Goal: Information Seeking & Learning: Learn about a topic

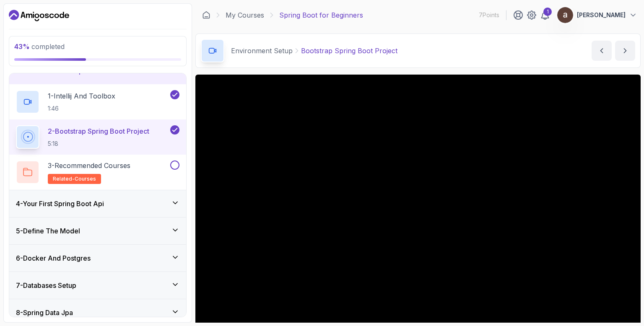
scroll to position [101, 0]
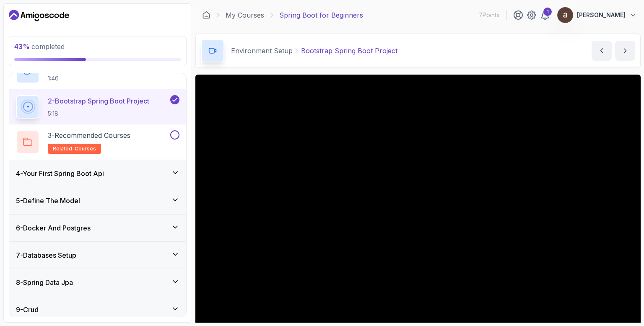
click at [181, 229] on div "6 - Docker And Postgres" at bounding box center [97, 228] width 177 height 27
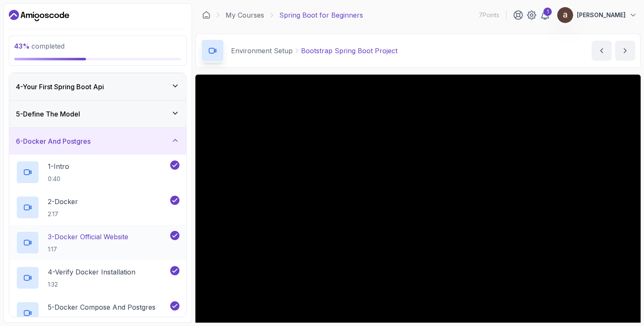
scroll to position [132, 0]
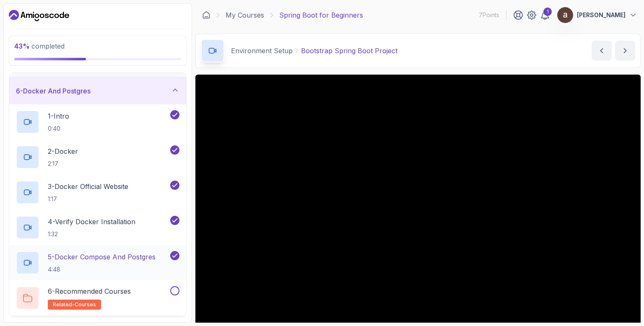
click at [124, 257] on p "5 - Docker Compose And Postgres" at bounding box center [102, 257] width 108 height 10
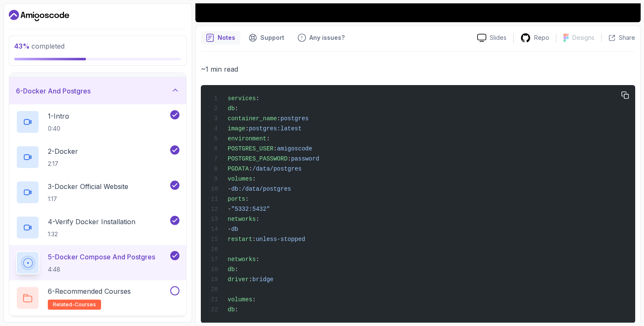
scroll to position [321, 0]
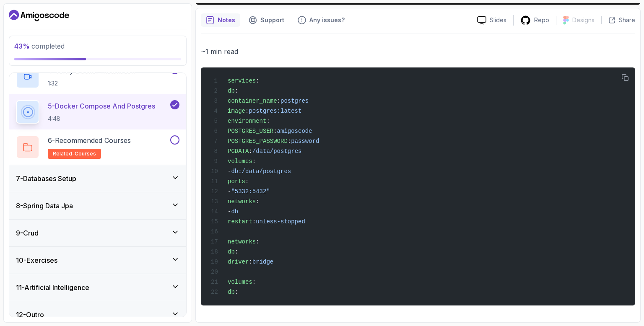
click at [107, 182] on div "7 - Databases Setup" at bounding box center [98, 179] width 164 height 10
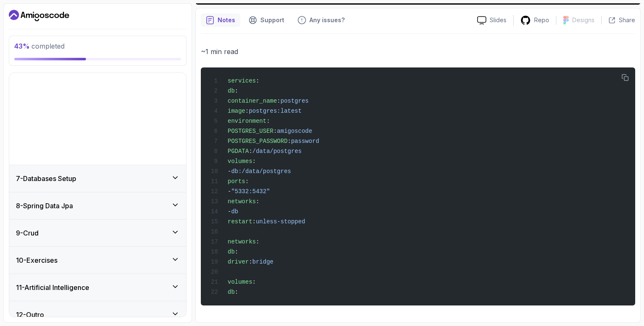
scroll to position [81, 0]
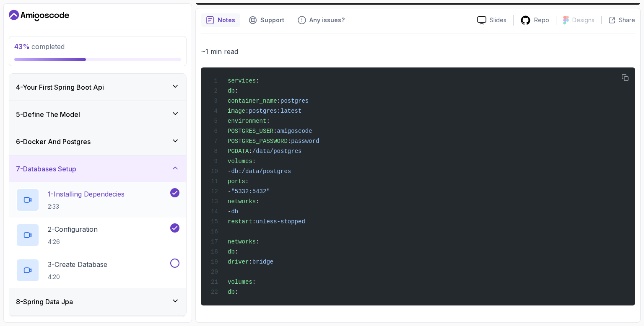
click at [108, 197] on p "1 - Installing Dependecies" at bounding box center [86, 194] width 77 height 10
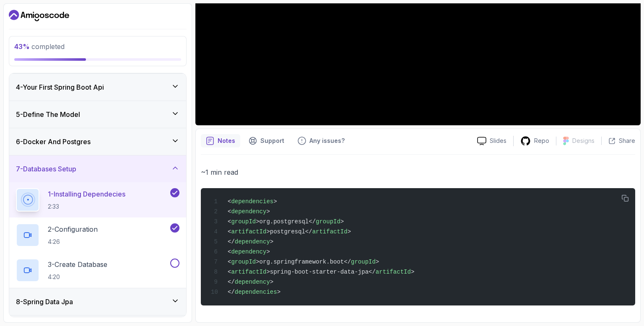
scroll to position [200, 0]
click at [98, 232] on p "2 - Configuration" at bounding box center [73, 229] width 50 height 10
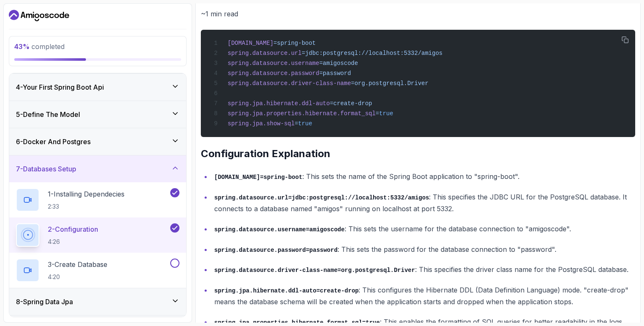
scroll to position [409, 0]
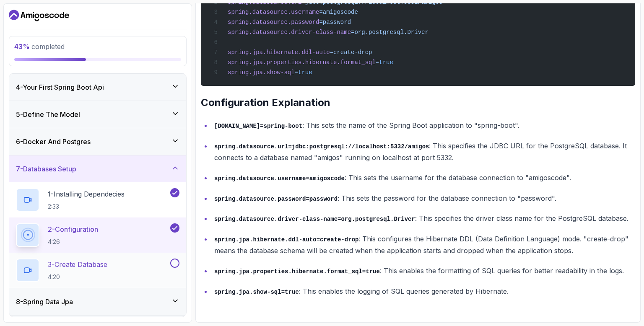
click at [103, 263] on p "3 - Create Database" at bounding box center [78, 265] width 60 height 10
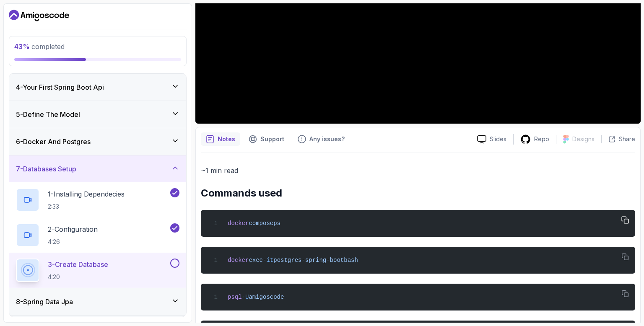
scroll to position [243, 0]
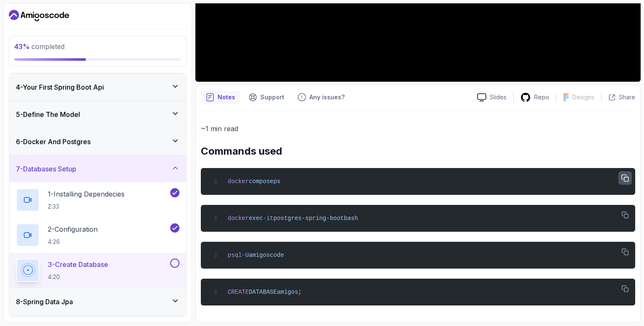
click at [625, 177] on icon "button" at bounding box center [626, 179] width 8 height 8
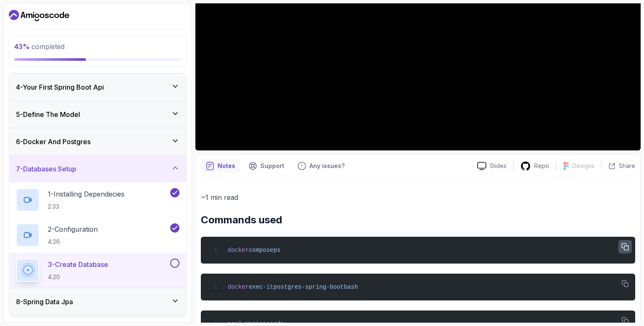
scroll to position [92, 0]
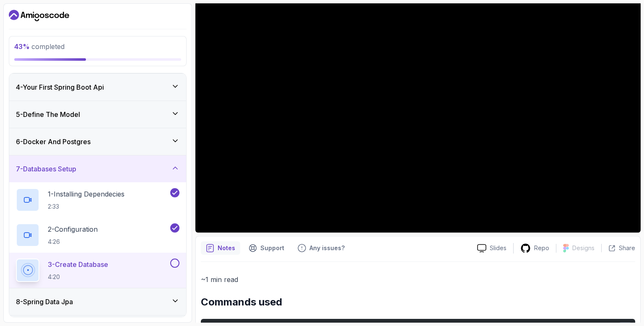
click at [81, 142] on h3 "6 - Docker And Postgres" at bounding box center [53, 142] width 75 height 10
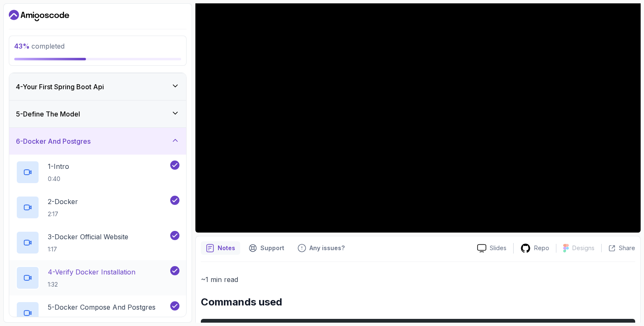
click at [108, 274] on p "4 - Verify Docker Installation" at bounding box center [92, 272] width 88 height 10
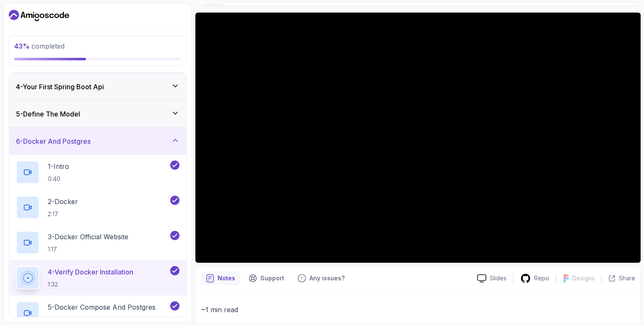
scroll to position [109, 0]
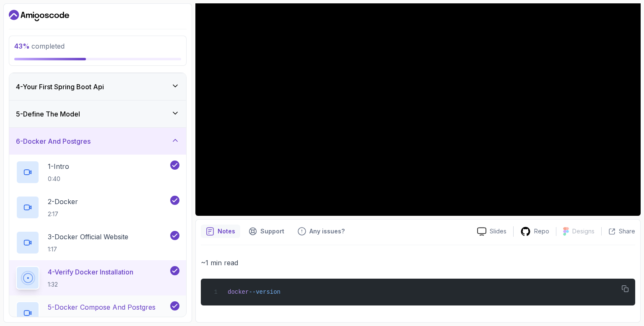
click at [103, 308] on p "5 - Docker Compose And Postgres" at bounding box center [102, 307] width 108 height 10
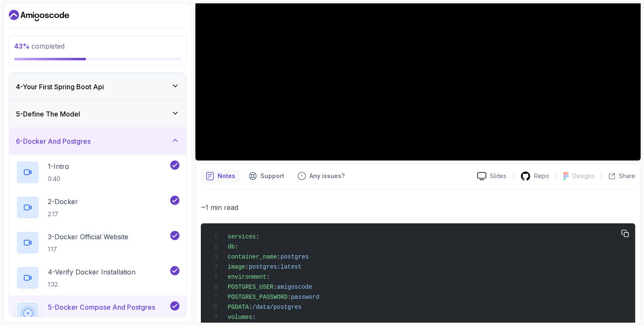
scroll to position [18, 0]
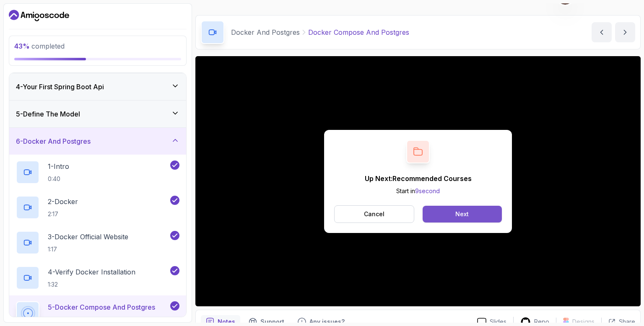
click at [481, 216] on button "Next" at bounding box center [462, 214] width 79 height 17
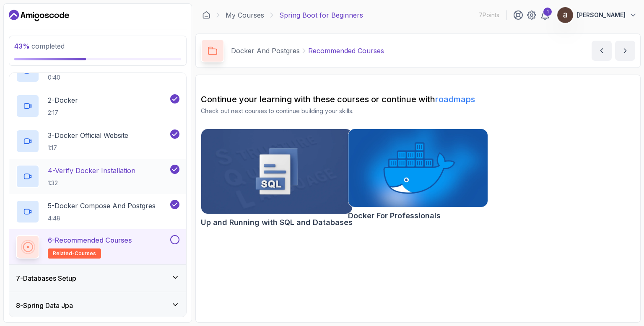
scroll to position [232, 0]
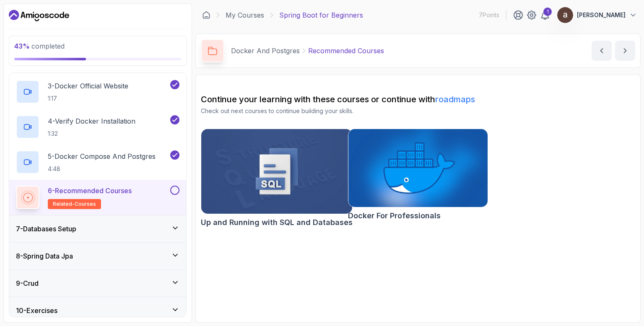
click at [88, 225] on div "7 - Databases Setup" at bounding box center [98, 229] width 164 height 10
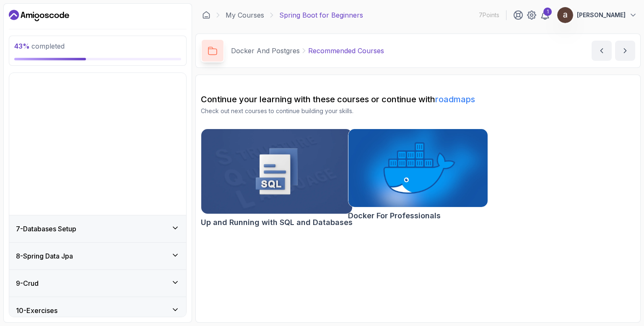
scroll to position [81, 0]
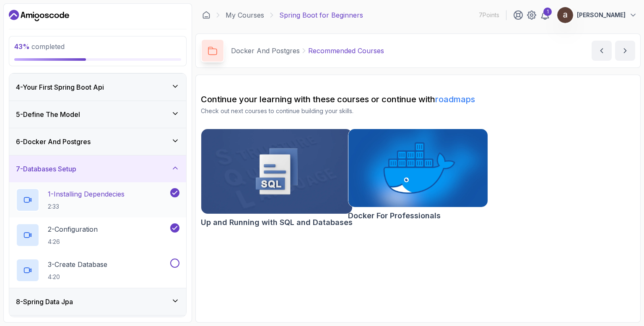
click at [102, 198] on h2 "1 - Installing Dependecies 2:33" at bounding box center [86, 200] width 77 height 22
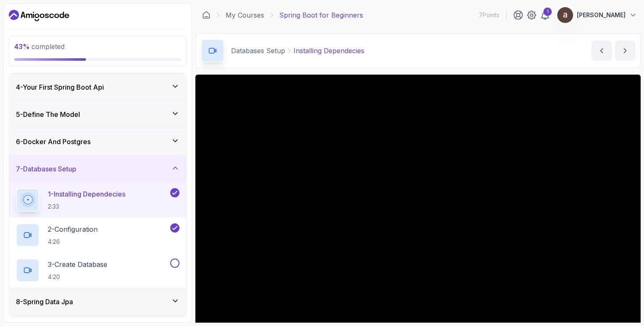
scroll to position [50, 0]
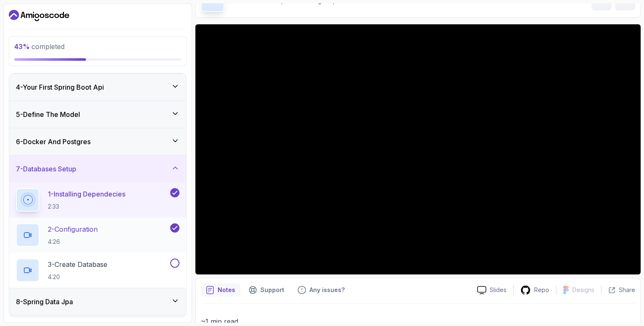
click at [97, 224] on p "2 - Configuration" at bounding box center [73, 229] width 50 height 10
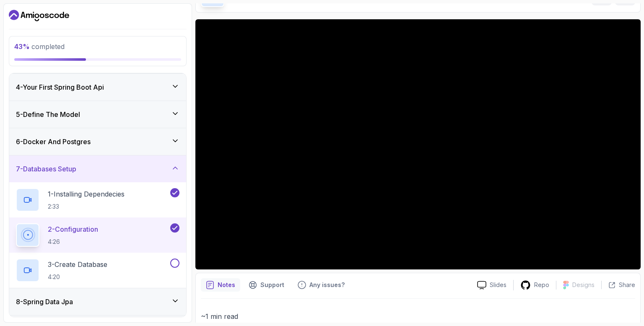
scroll to position [50, 0]
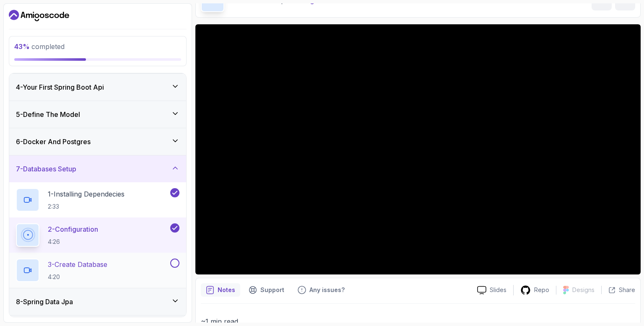
click at [151, 271] on div "3 - Create Database 4:20" at bounding box center [92, 270] width 153 height 23
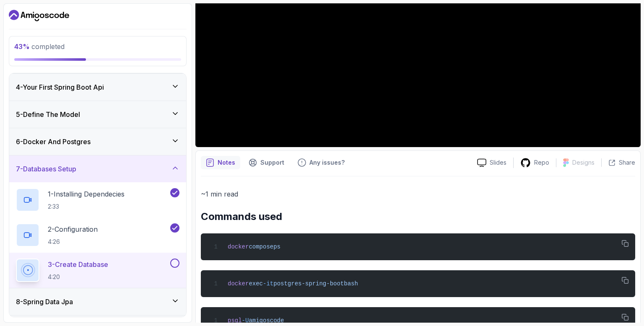
scroll to position [201, 0]
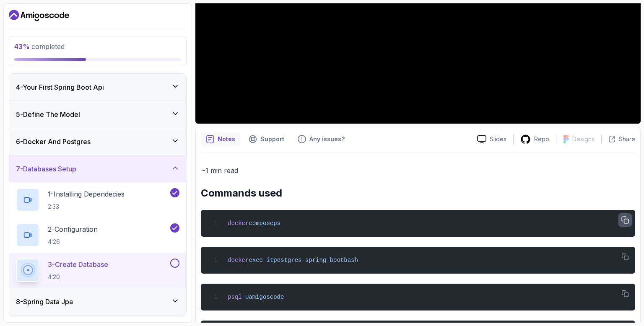
click at [630, 221] on button "button" at bounding box center [625, 220] width 13 height 13
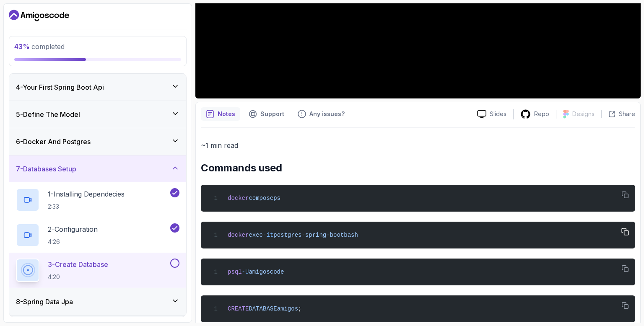
scroll to position [243, 0]
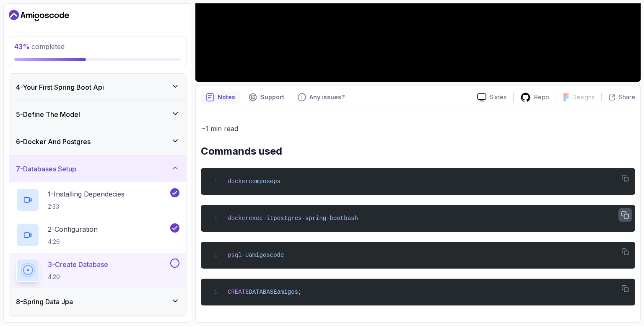
click at [625, 216] on icon "button" at bounding box center [625, 215] width 7 height 7
click at [626, 255] on icon "button" at bounding box center [626, 253] width 8 height 8
click at [624, 291] on icon "button" at bounding box center [626, 290] width 8 height 8
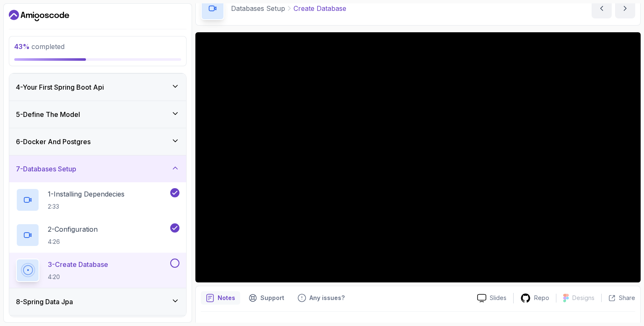
scroll to position [0, 0]
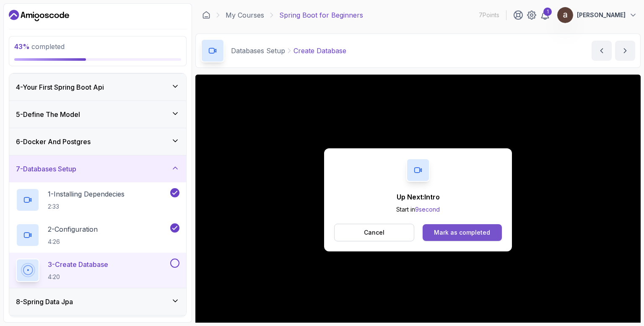
click at [466, 232] on div "Mark as completed" at bounding box center [462, 233] width 56 height 8
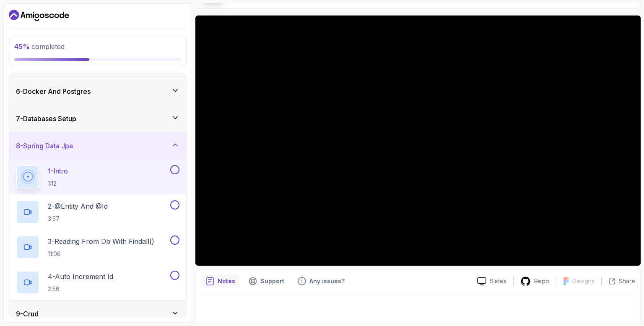
scroll to position [60, 0]
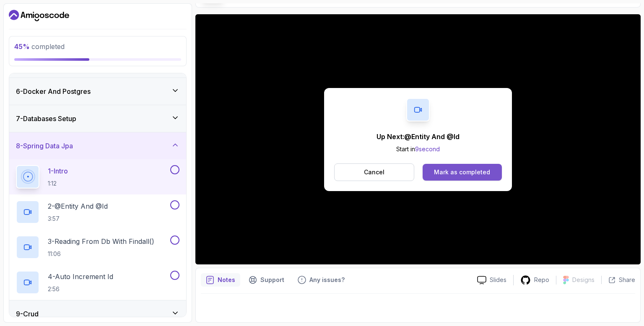
click at [473, 168] on div "Mark as completed" at bounding box center [462, 172] width 56 height 8
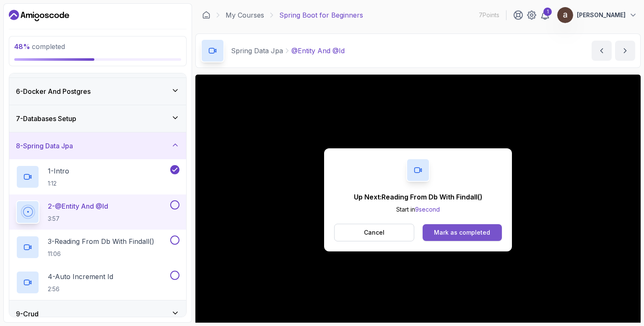
click at [451, 234] on div "Mark as completed" at bounding box center [462, 233] width 56 height 8
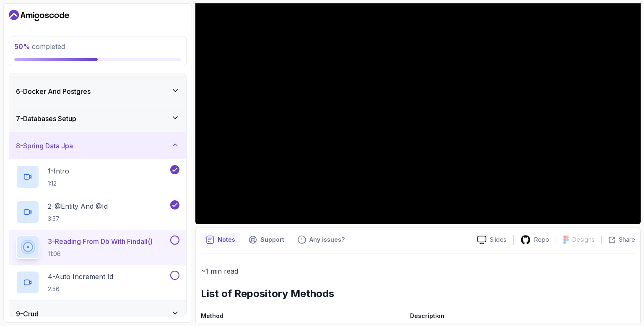
scroll to position [50, 0]
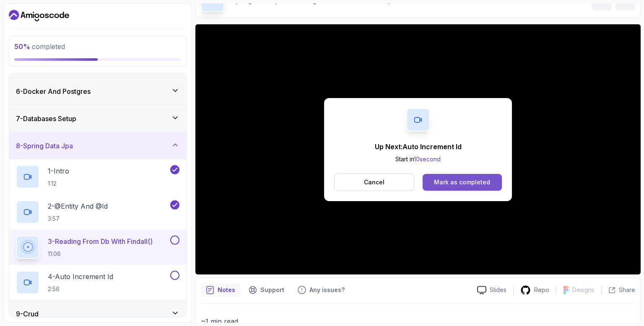
click at [474, 183] on div "Mark as completed" at bounding box center [462, 182] width 56 height 8
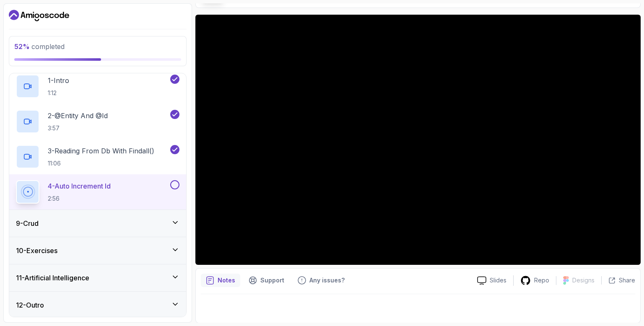
scroll to position [60, 0]
click at [174, 219] on icon at bounding box center [175, 223] width 8 height 8
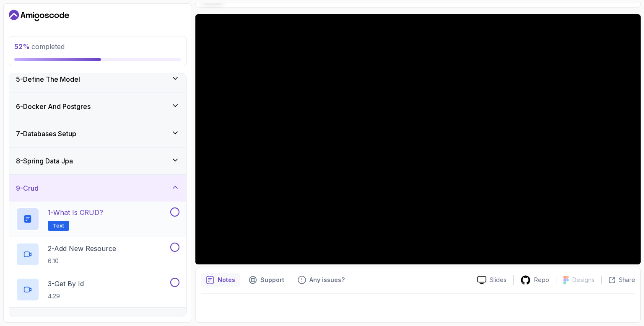
scroll to position [132, 0]
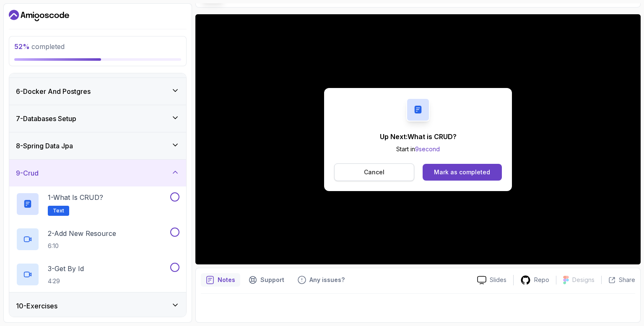
click at [380, 172] on p "Cancel" at bounding box center [374, 172] width 21 height 8
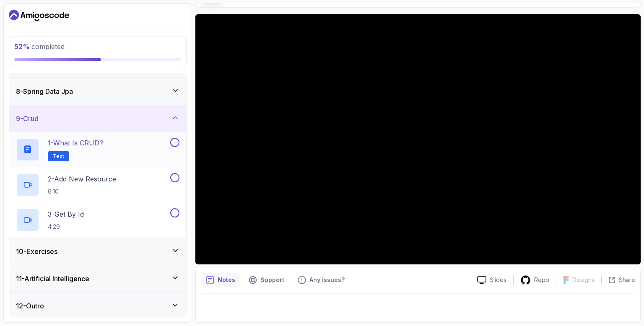
scroll to position [187, 0]
